Goal: Information Seeking & Learning: Learn about a topic

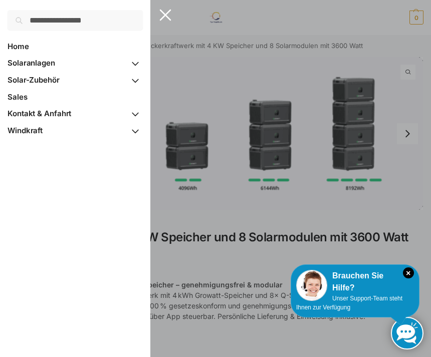
click at [24, 42] on span "Home" at bounding box center [19, 47] width 22 height 10
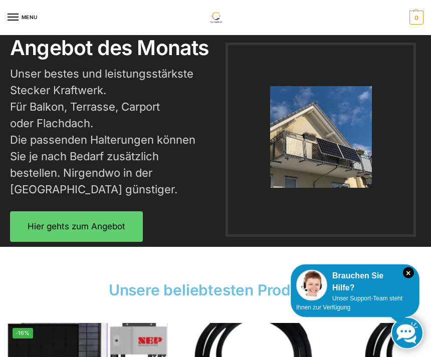
scroll to position [1560, 0]
click at [99, 225] on span "Hier gehts zum Angebot" at bounding box center [77, 227] width 98 height 9
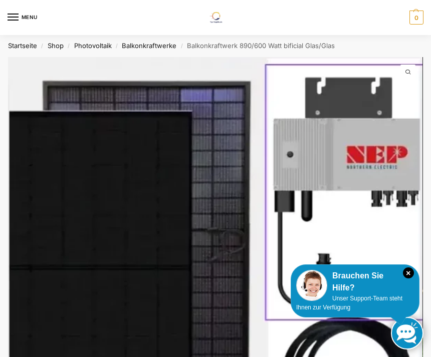
click at [155, 47] on link "Balkonkraftwerke" at bounding box center [149, 46] width 55 height 8
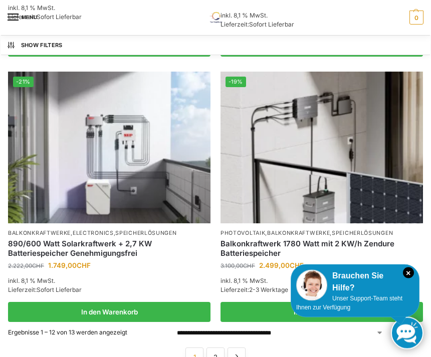
scroll to position [1519, 0]
click at [215, 348] on link "2" at bounding box center [215, 357] width 18 height 18
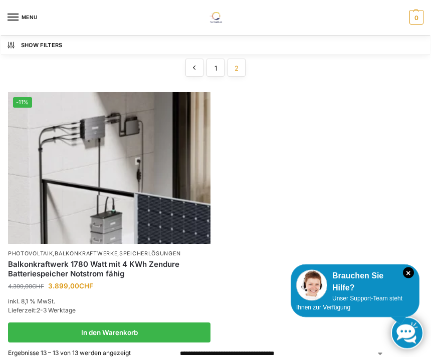
scroll to position [188, 0]
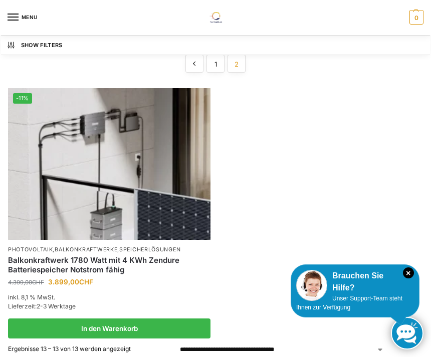
click at [132, 163] on img at bounding box center [109, 164] width 202 height 152
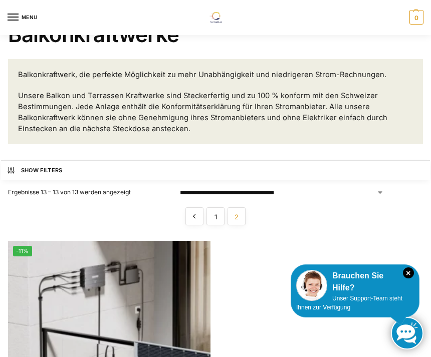
scroll to position [0, 0]
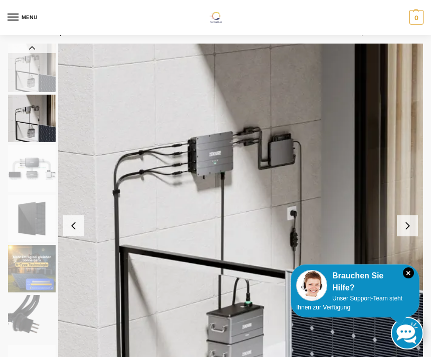
scroll to position [15, 0]
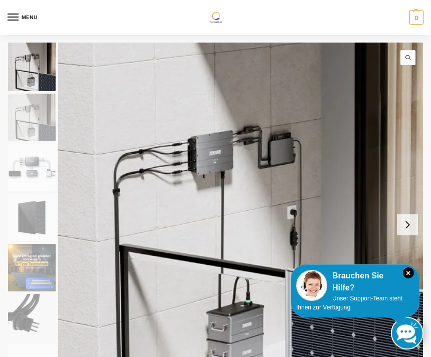
click at [36, 78] on img "1 / 11" at bounding box center [32, 67] width 48 height 49
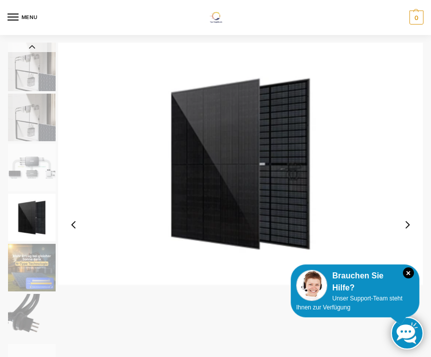
click at [36, 209] on img "4 / 11" at bounding box center [32, 218] width 48 height 48
click at [404, 171] on button "Next slide" at bounding box center [407, 163] width 21 height 21
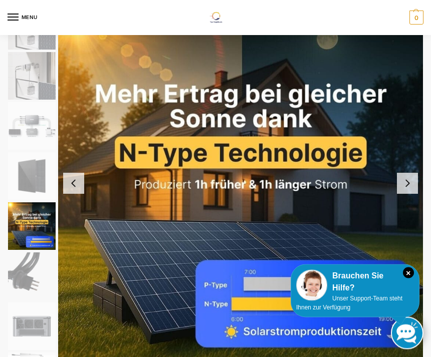
scroll to position [66, 0]
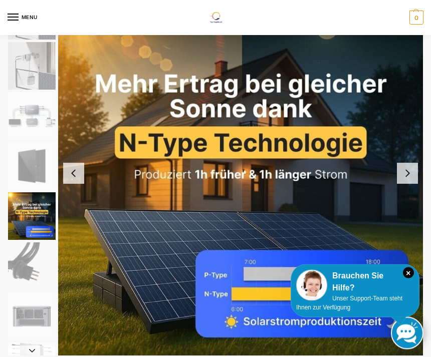
click at [406, 174] on button "Next slide" at bounding box center [407, 173] width 21 height 21
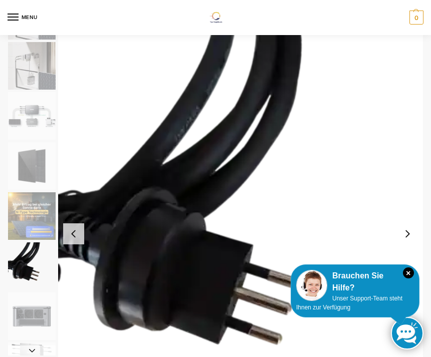
click at [72, 233] on button "Previous slide" at bounding box center [73, 234] width 21 height 21
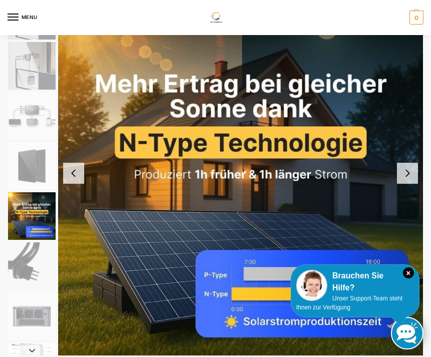
click at [410, 171] on button "Next slide" at bounding box center [407, 173] width 21 height 21
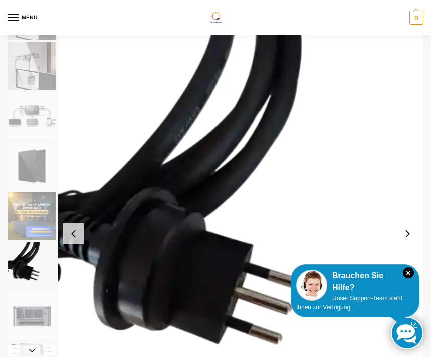
click at [406, 237] on button "Next slide" at bounding box center [407, 234] width 21 height 21
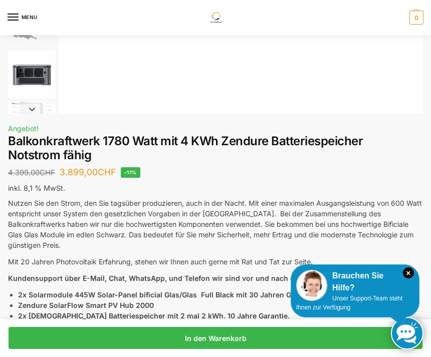
scroll to position [293, 0]
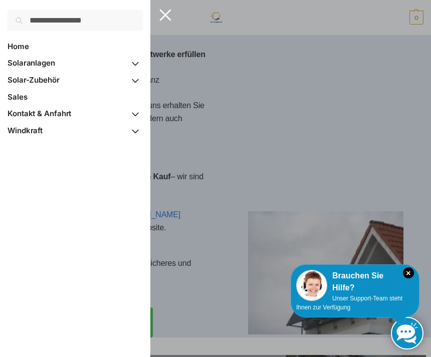
click at [20, 51] on span "Home" at bounding box center [19, 47] width 22 height 10
click at [56, 114] on span "Kontakt & Anfahrt" at bounding box center [40, 114] width 64 height 10
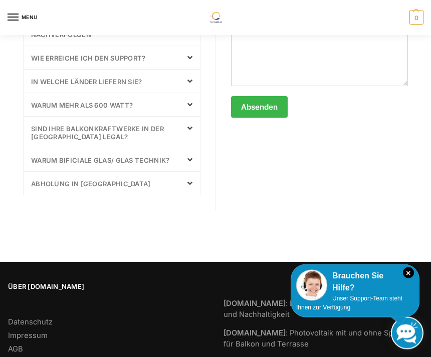
scroll to position [603, 0]
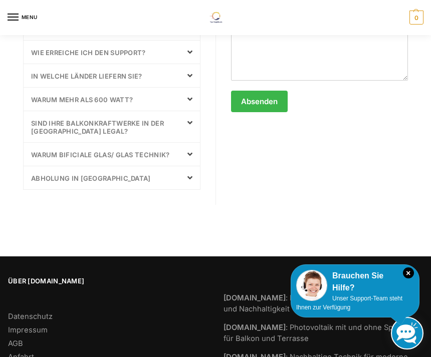
click at [408, 279] on icon "×" at bounding box center [408, 273] width 11 height 11
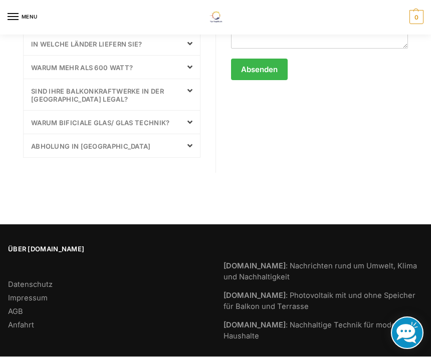
scroll to position [635, 0]
